Goal: Task Accomplishment & Management: Manage account settings

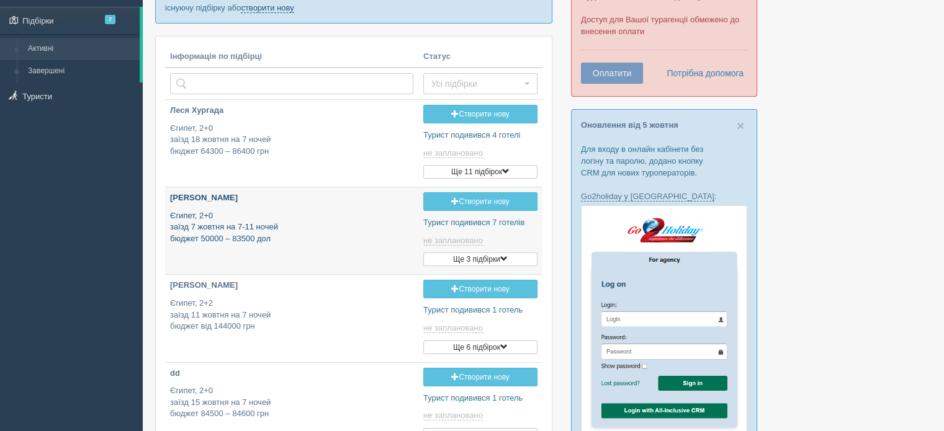
scroll to position [186, 0]
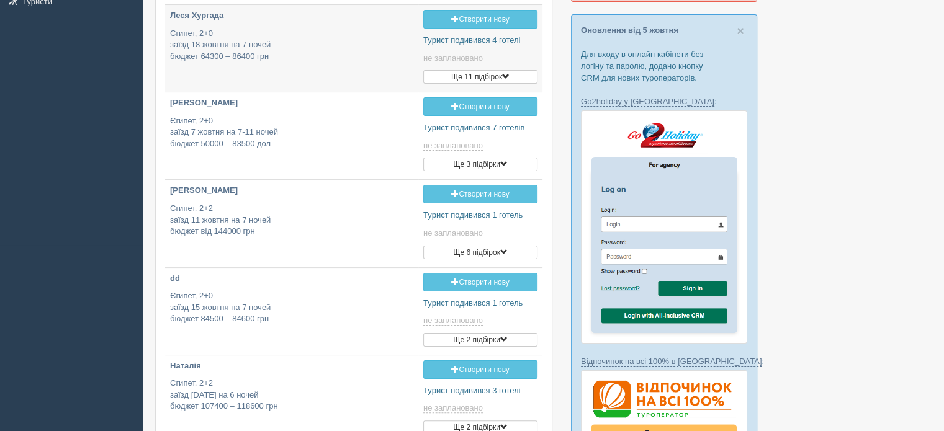
type input "2025-10-06 17:00"
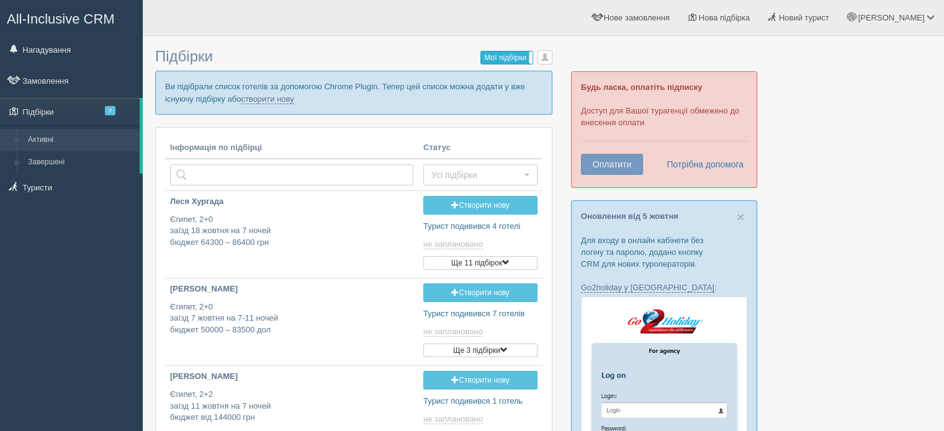
click at [500, 55] on label "Мої підбірки" at bounding box center [507, 58] width 52 height 12
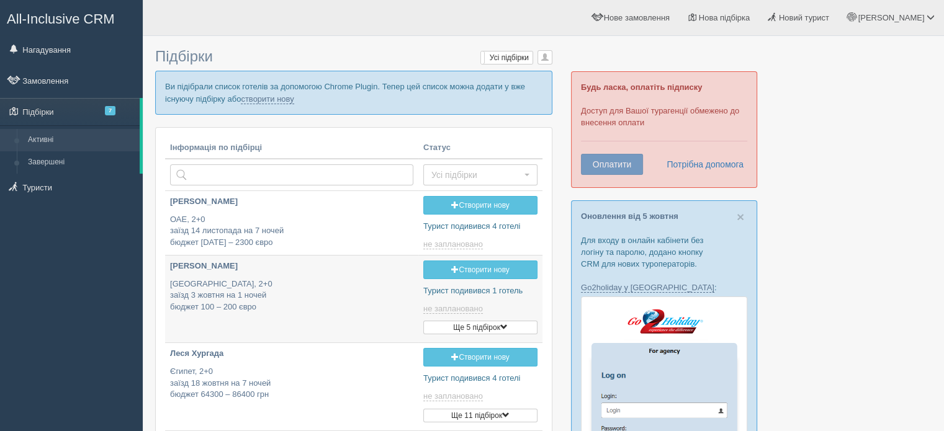
type input "2025-10-06 21:05"
type input "2025-10-06 16:50"
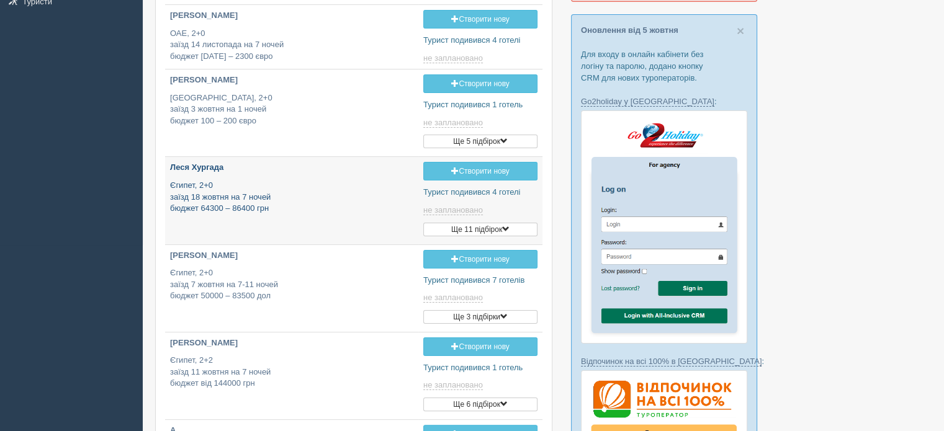
type input "2025-10-06 17:00"
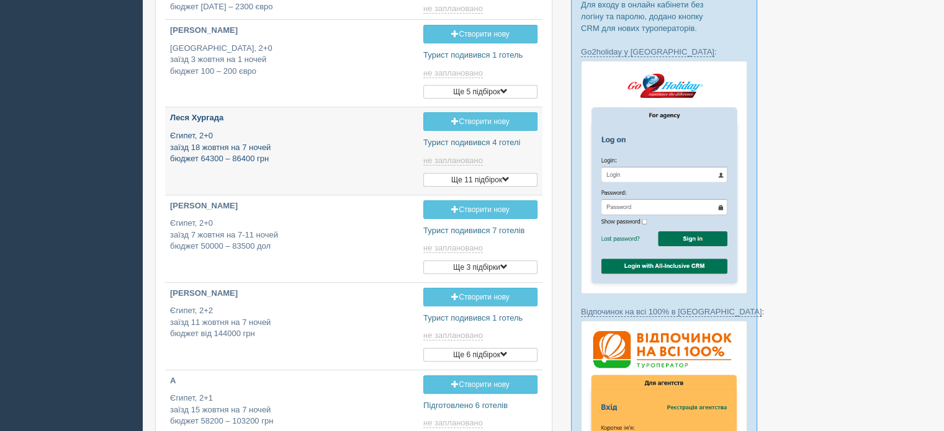
scroll to position [310, 0]
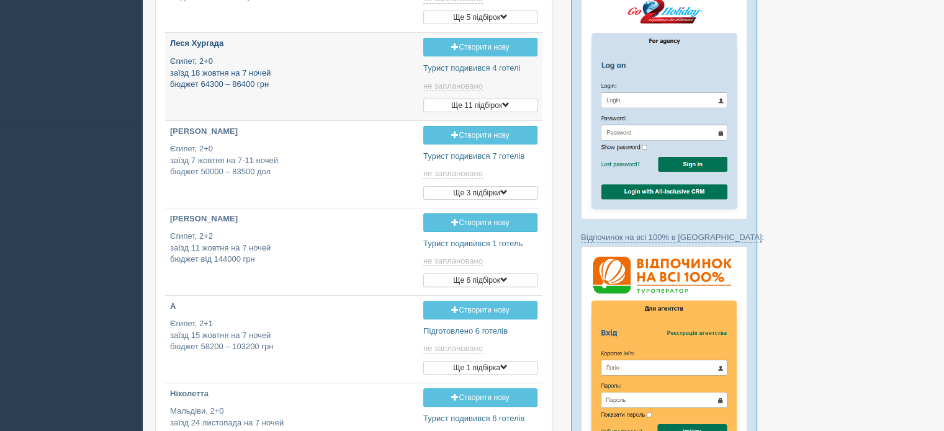
type input "2025-10-06 15:00"
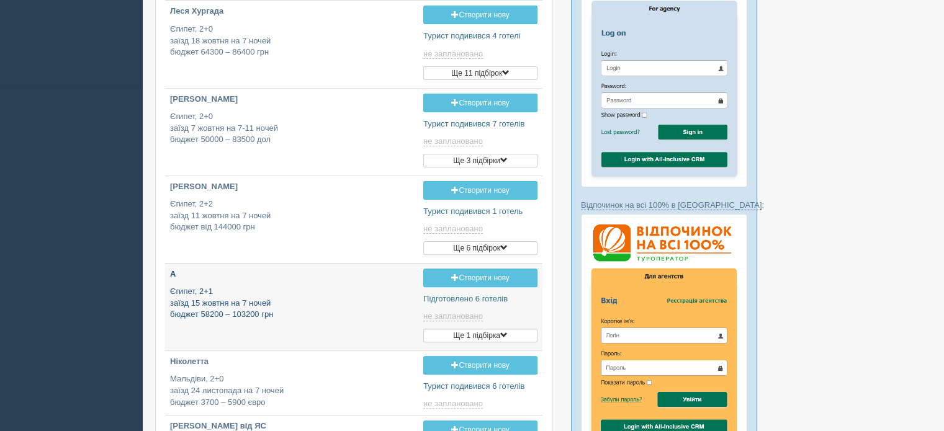
type input "2025-10-06 13:20"
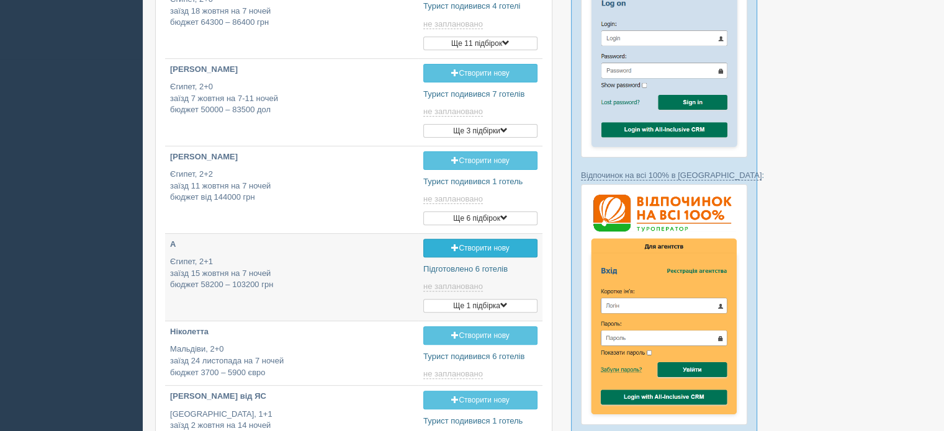
click at [496, 241] on link "Створити нову" at bounding box center [480, 248] width 114 height 19
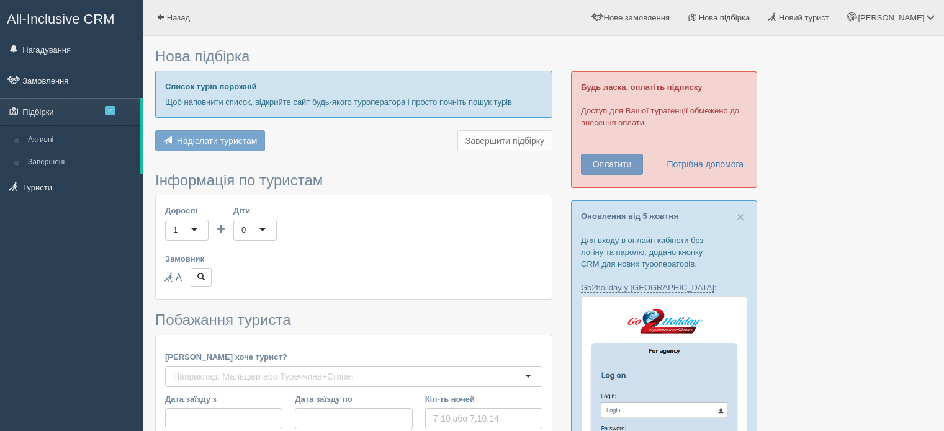
type input "7"
type input "128200"
type input "192800"
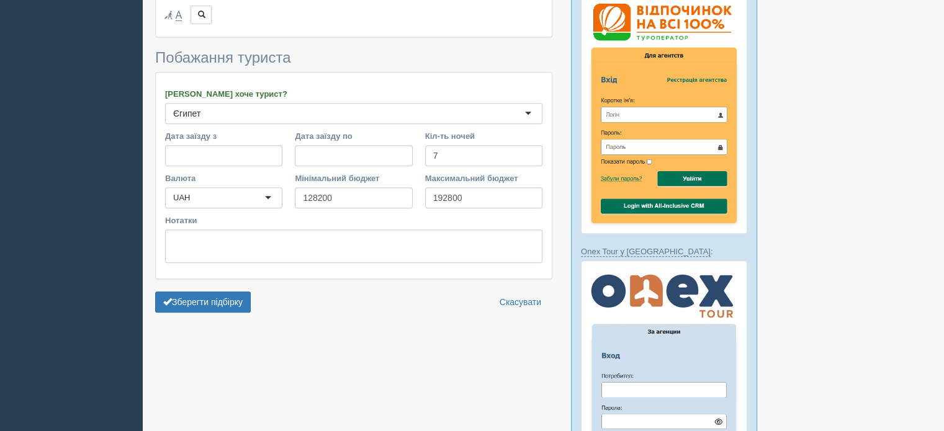
scroll to position [621, 0]
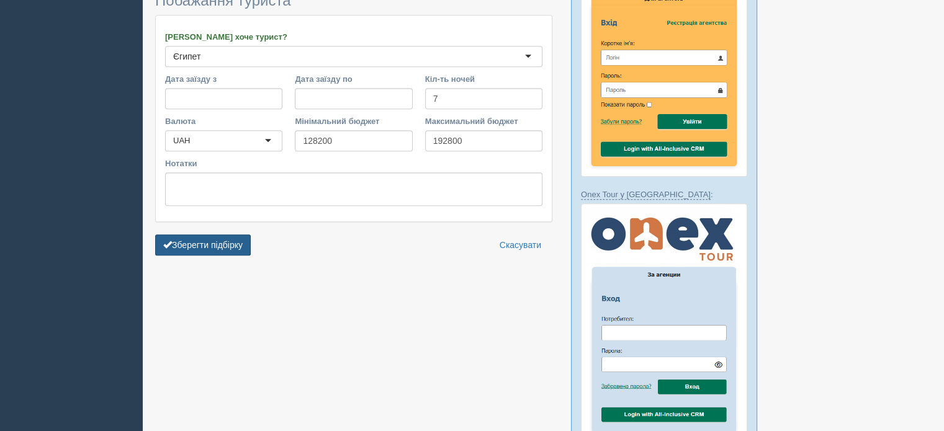
click at [192, 244] on button "Зберегти підбірку" at bounding box center [203, 245] width 96 height 21
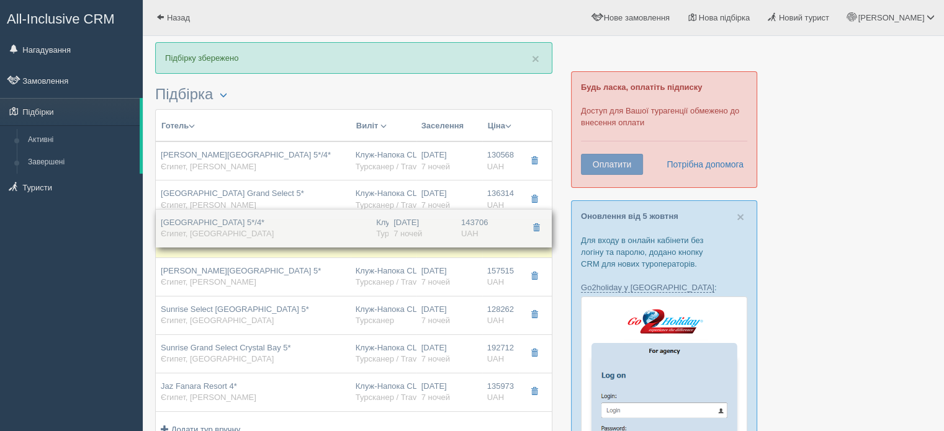
drag, startPoint x: 345, startPoint y: 275, endPoint x: 336, endPoint y: 227, distance: 48.7
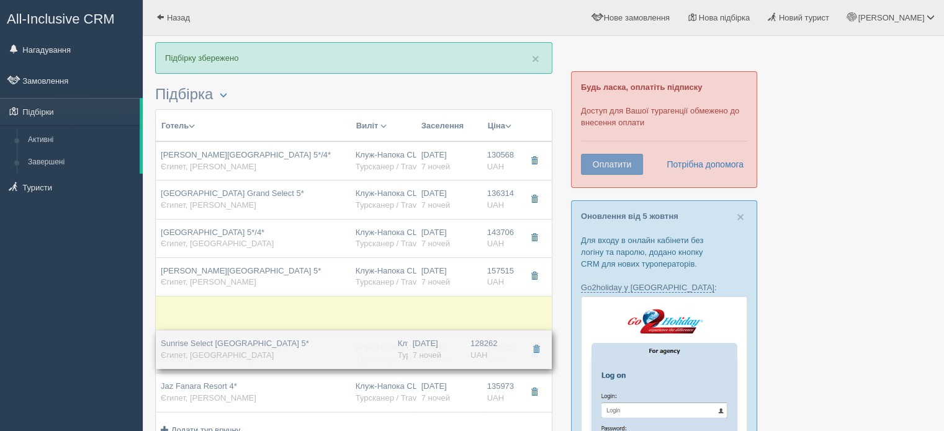
drag, startPoint x: 302, startPoint y: 316, endPoint x: 288, endPoint y: 350, distance: 36.8
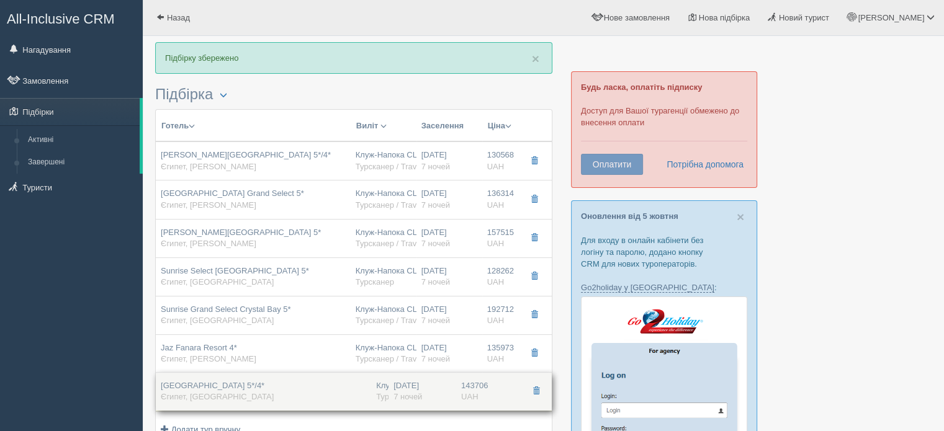
drag, startPoint x: 274, startPoint y: 240, endPoint x: 283, endPoint y: 393, distance: 154.2
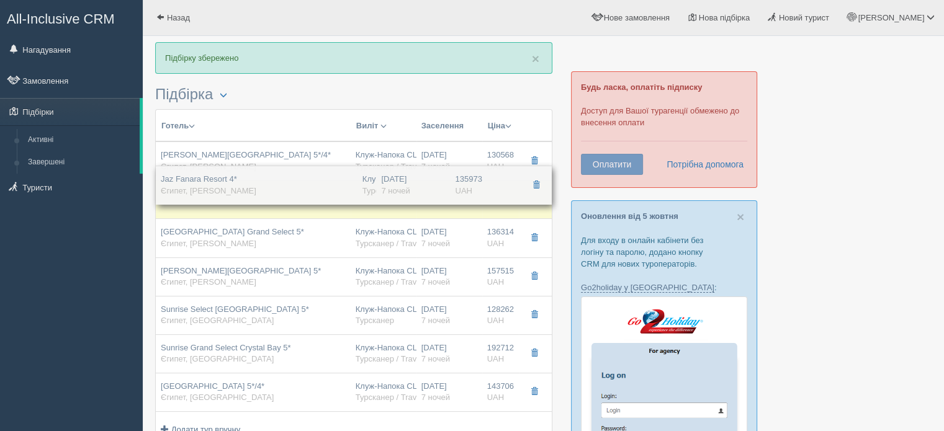
drag, startPoint x: 250, startPoint y: 354, endPoint x: 257, endPoint y: 187, distance: 167.7
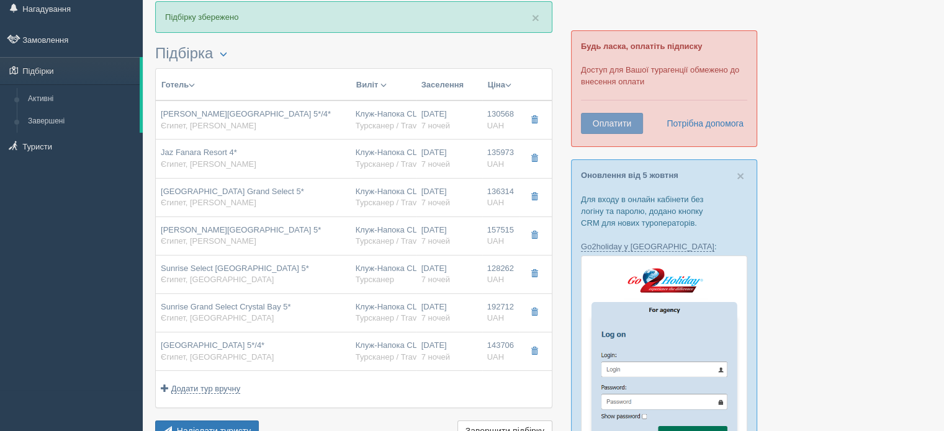
scroll to position [62, 0]
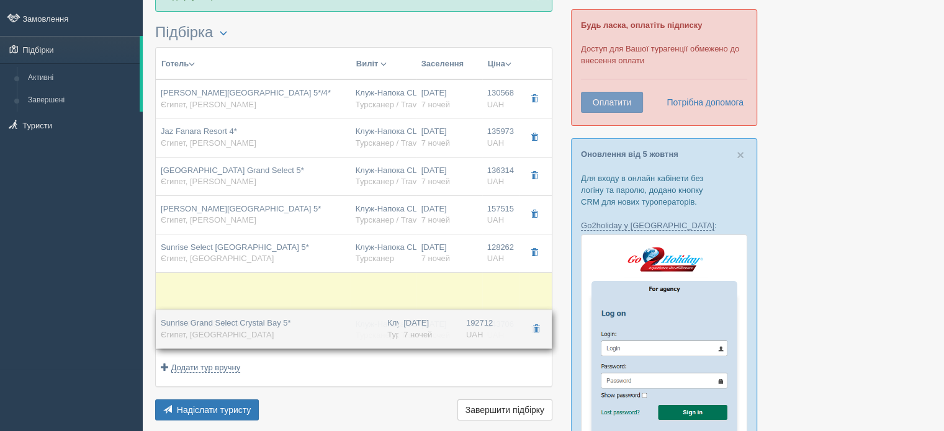
drag, startPoint x: 372, startPoint y: 284, endPoint x: 357, endPoint y: 334, distance: 52.4
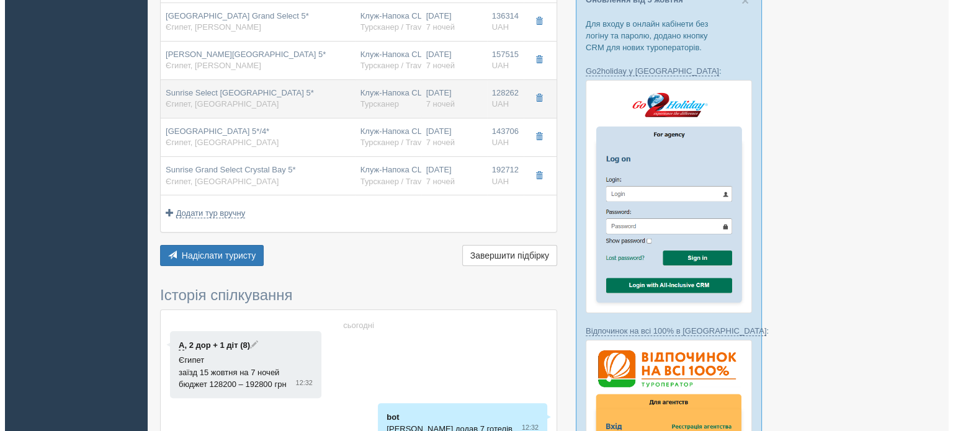
scroll to position [124, 0]
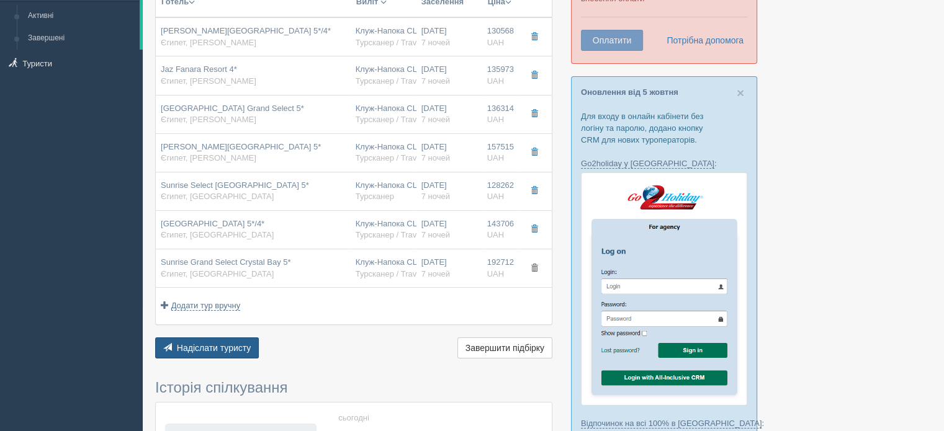
click at [204, 349] on span "Надіслати туристу" at bounding box center [214, 348] width 74 height 10
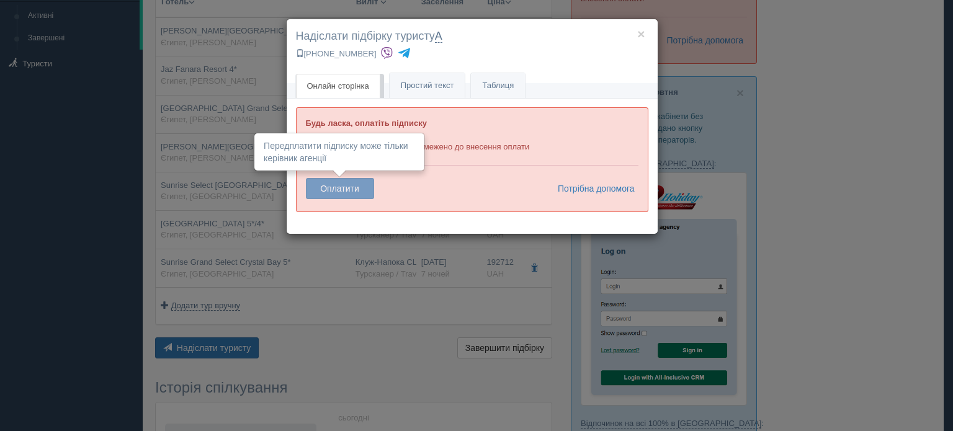
click at [331, 189] on button "Оплатити" at bounding box center [340, 188] width 68 height 21
